Goal: Find specific page/section: Find specific page/section

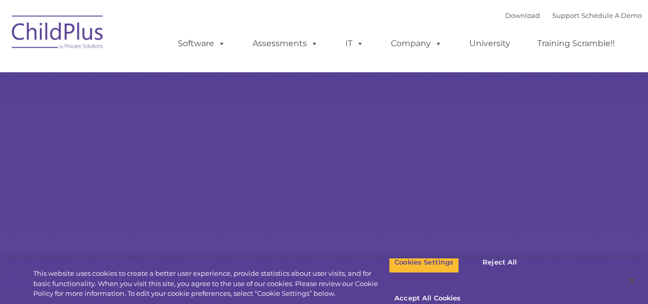
select select "MEDIUM"
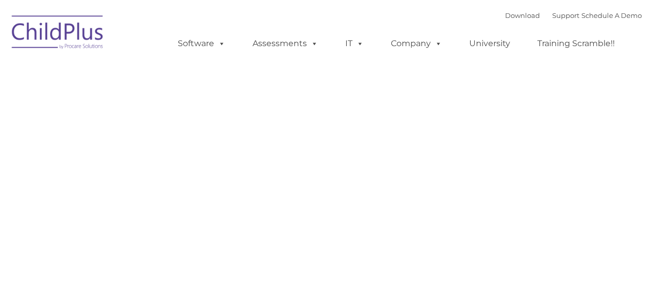
type input ""
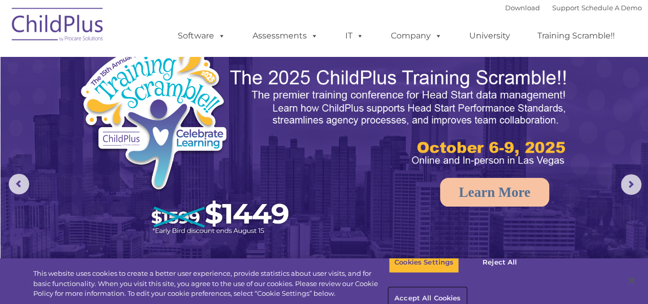
click at [466, 288] on button "Accept All Cookies" at bounding box center [427, 299] width 77 height 22
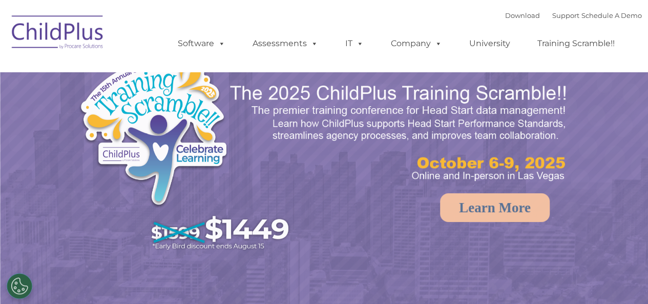
select select "MEDIUM"
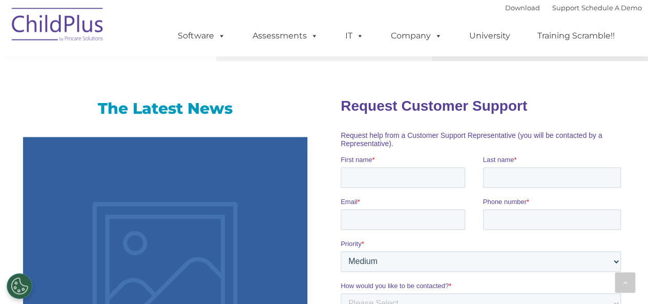
scroll to position [646, 0]
